Goal: Task Accomplishment & Management: Use online tool/utility

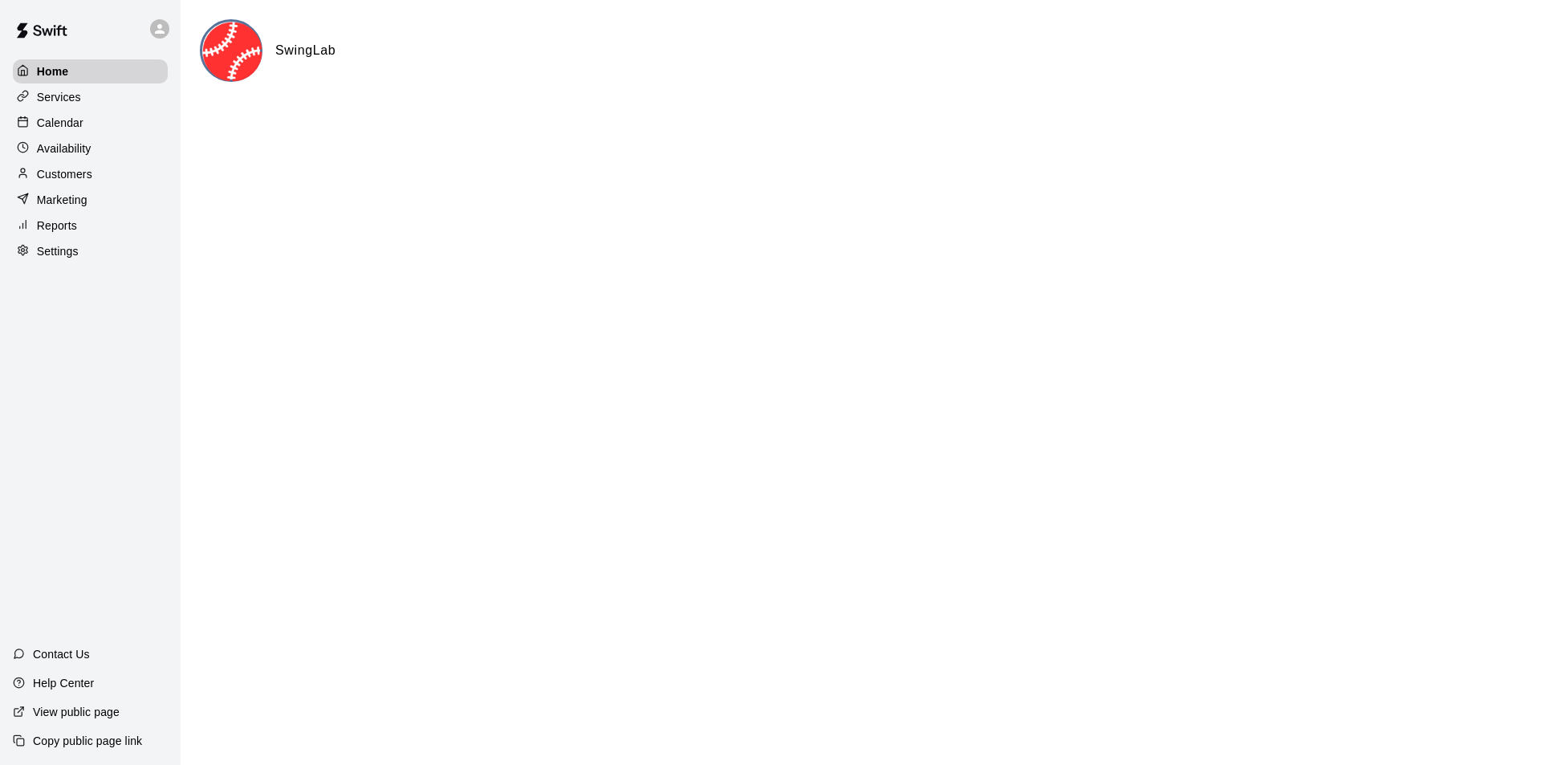
click at [58, 124] on p "Calendar" at bounding box center [60, 123] width 47 height 16
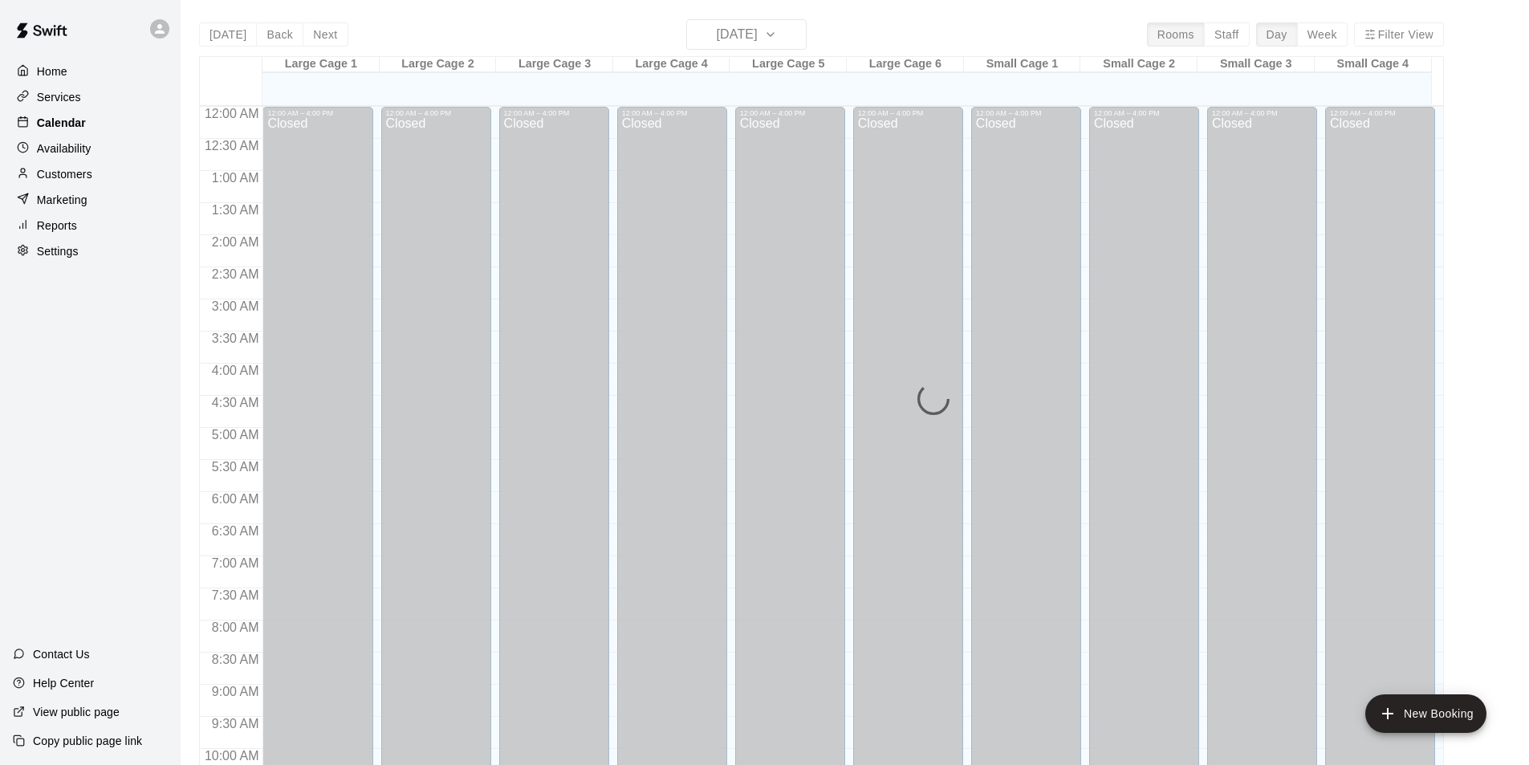
scroll to position [816, 0]
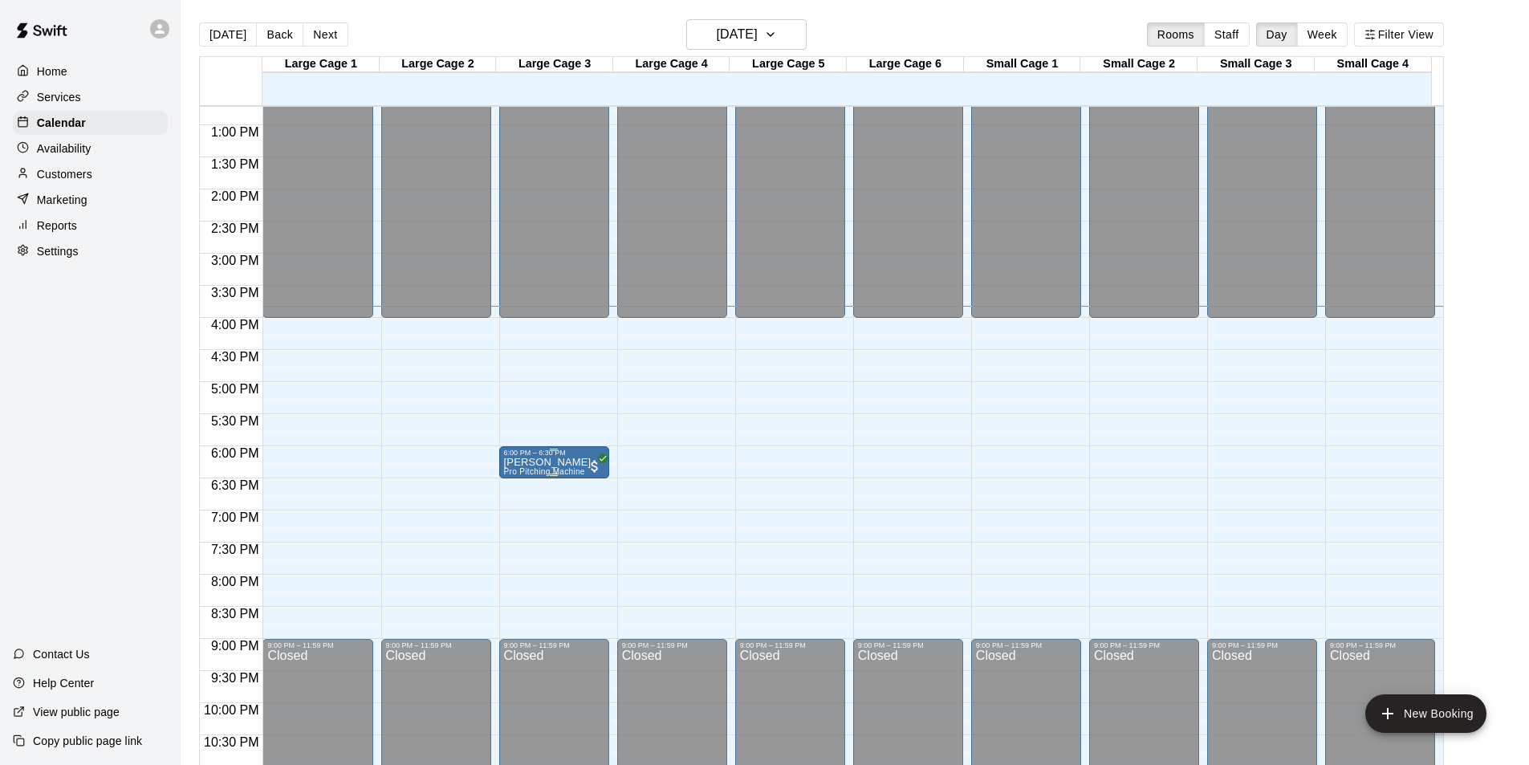
click at [583, 462] on p "[PERSON_NAME]" at bounding box center [547, 462] width 87 height 0
click at [568, 463] on div at bounding box center [770, 382] width 1541 height 765
click at [568, 462] on p "[PERSON_NAME]" at bounding box center [547, 462] width 87 height 0
click at [568, 463] on div at bounding box center [770, 382] width 1541 height 765
click at [591, 470] on span "All customers have paid" at bounding box center [595, 466] width 16 height 16
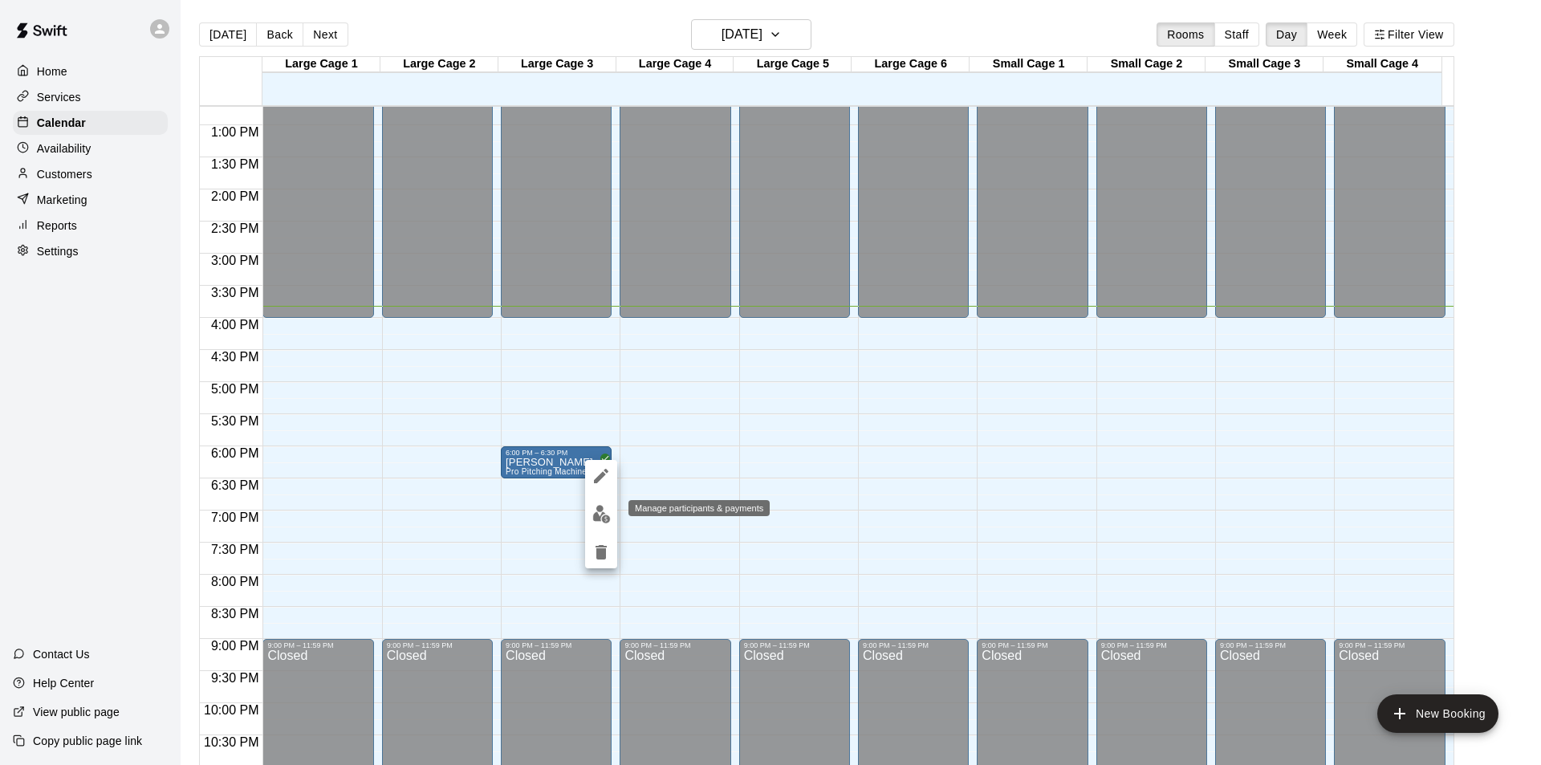
click at [607, 515] on img "edit" at bounding box center [601, 514] width 18 height 18
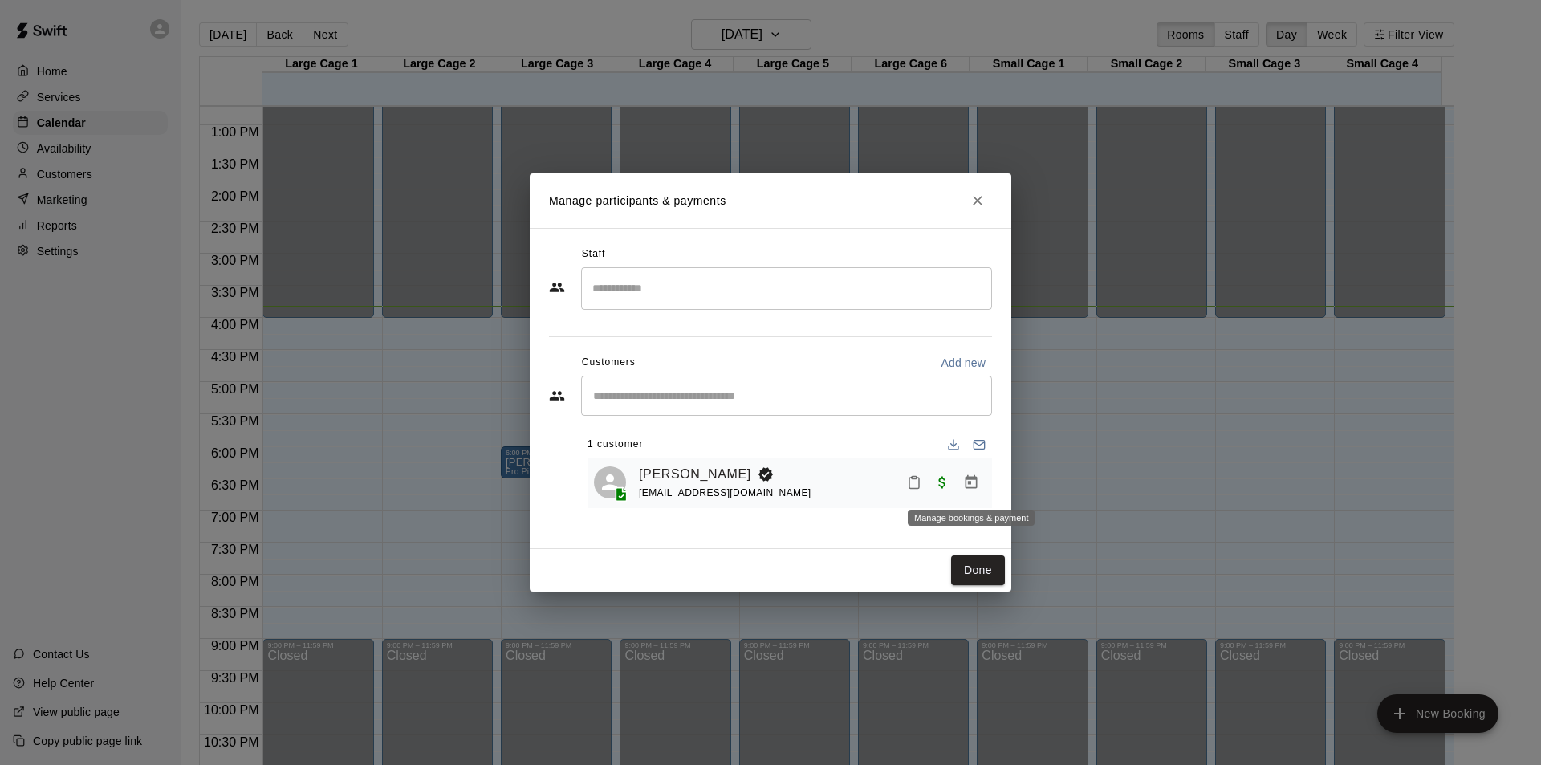
click at [969, 483] on icon "Manage bookings & payment" at bounding box center [971, 482] width 12 height 14
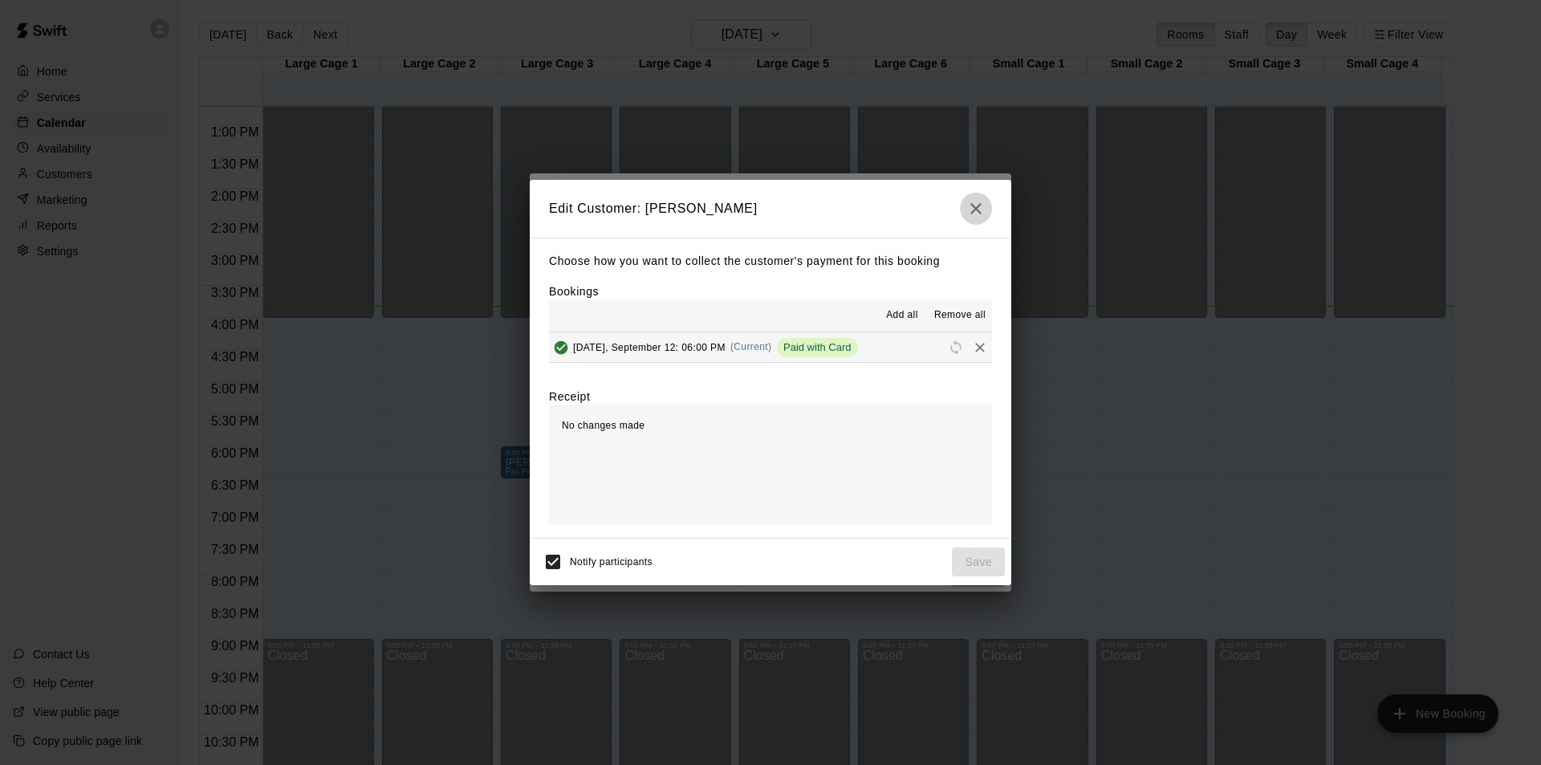
click at [978, 212] on icon "button" at bounding box center [975, 208] width 19 height 19
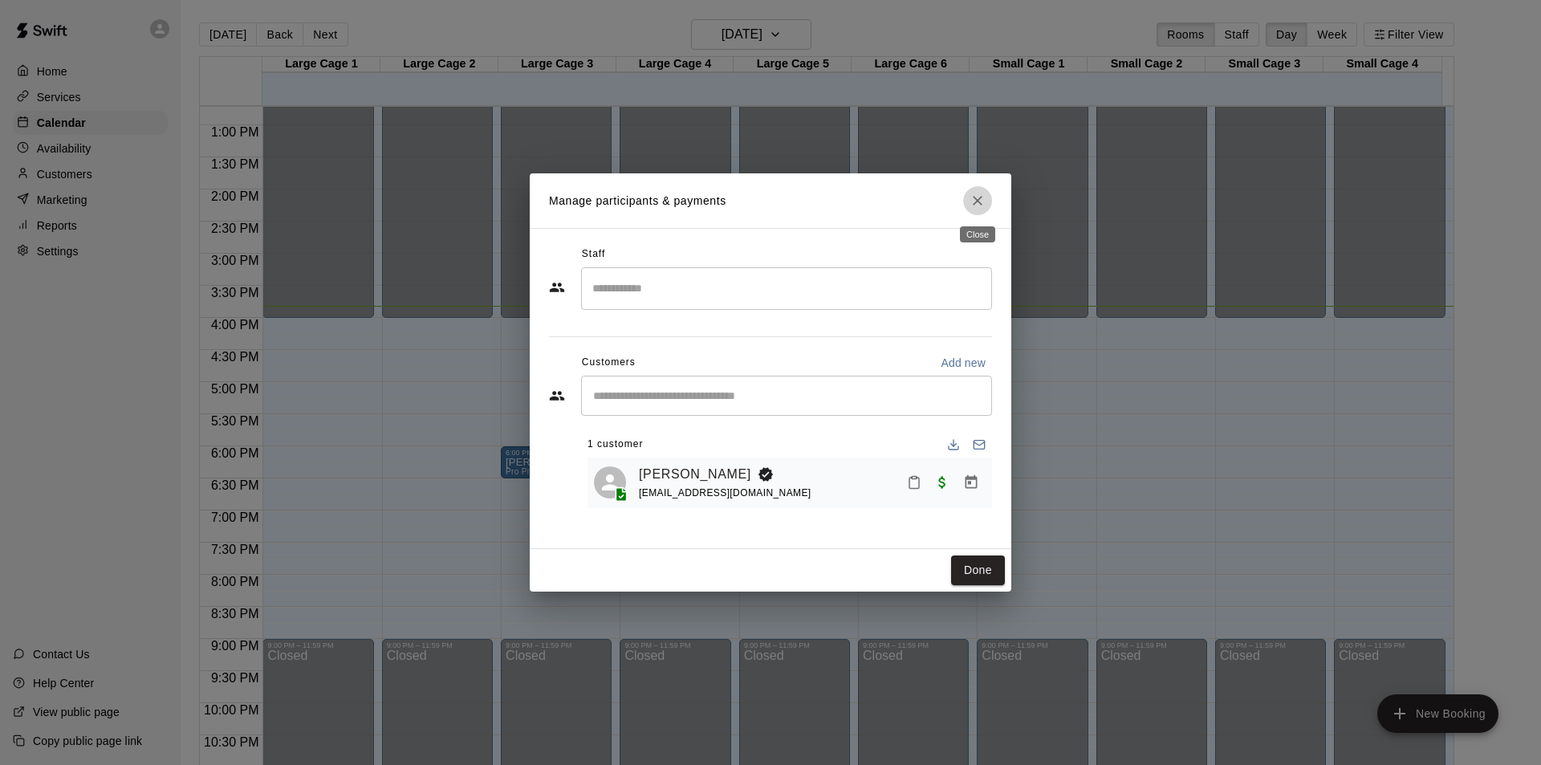
click at [985, 197] on button "Close" at bounding box center [977, 200] width 29 height 29
